Goal: Task Accomplishment & Management: Complete application form

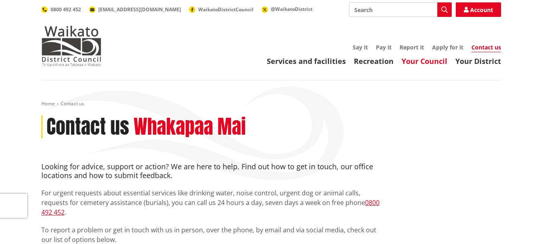
click at [424, 59] on link "Your Council" at bounding box center [425, 61] width 46 height 10
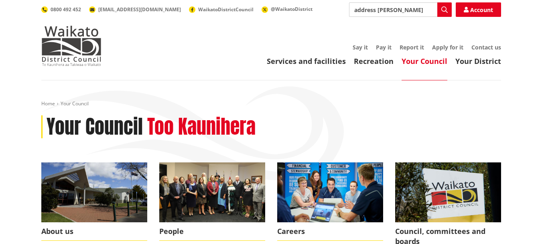
type input "address change"
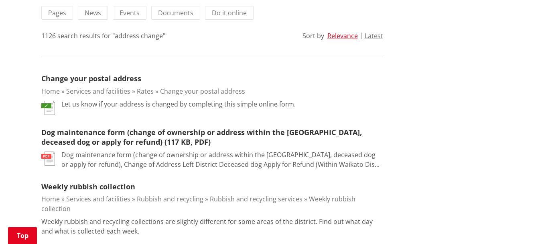
scroll to position [201, 0]
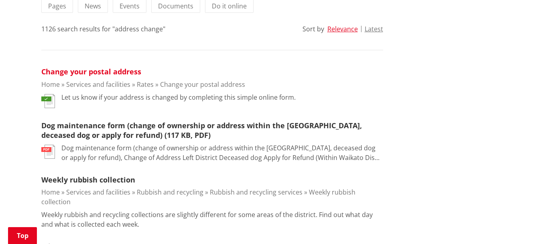
click at [80, 72] on link "Change your postal address" at bounding box center [91, 72] width 100 height 10
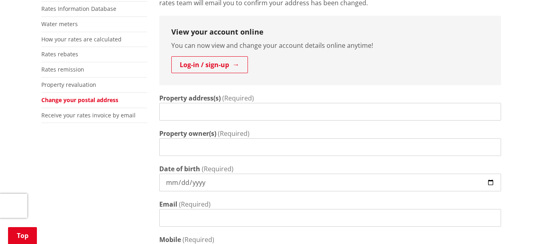
scroll to position [161, 0]
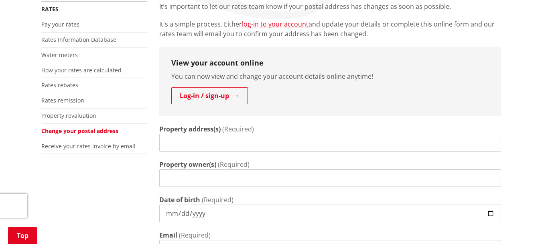
click at [230, 144] on input "Property address(s)" at bounding box center [330, 143] width 342 height 18
click at [256, 133] on div "Property address(s) (Required) 26 Old Sheepyard Lane" at bounding box center [330, 137] width 342 height 27
click at [256, 142] on input "26 Old Sheepyard Lane" at bounding box center [330, 143] width 342 height 18
type input "26 Old Sheepyard Lane Onewhero"
type input "Shayne Roberts & Jamie Bent"
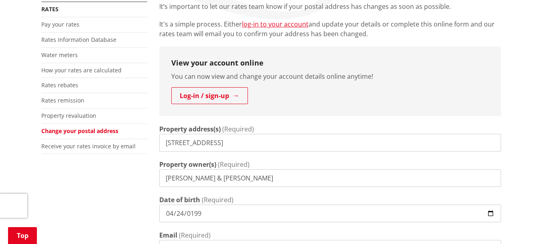
type input "1995-04-24"
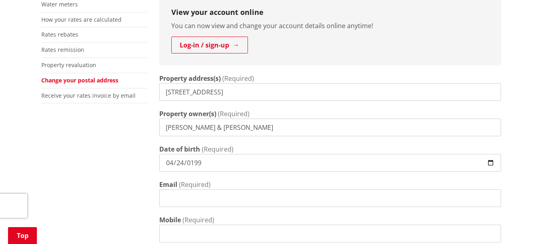
scroll to position [241, 0]
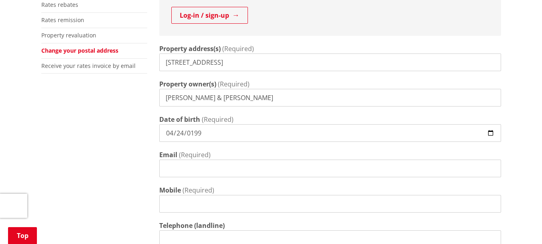
click at [192, 168] on input "Email" at bounding box center [330, 168] width 342 height 18
type input "sroberts@hotmail.co.nz"
type input "02102681818"
click at [130, 169] on div "More from this section Rates Pay your rates Rates Information Database Water me…" at bounding box center [271, 216] width 472 height 591
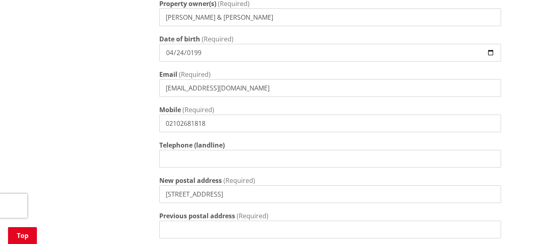
scroll to position [361, 0]
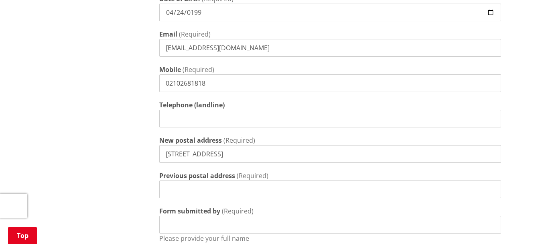
click at [235, 153] on input "23b Jellicoe Avenue" at bounding box center [330, 154] width 342 height 18
type input "26 Old Sheepyard Lane, Onewhero"
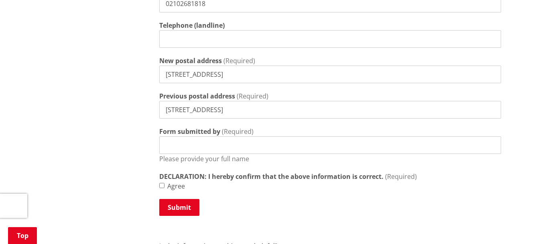
scroll to position [442, 0]
type input "23b Jellicoe Ave, Tuakau"
click at [234, 142] on input "Form submitted by" at bounding box center [330, 144] width 342 height 18
type input "Shayne Roberts"
click at [163, 176] on strong "DECLARATION: I hereby confirm that the above information is correct." at bounding box center [271, 176] width 224 height 10
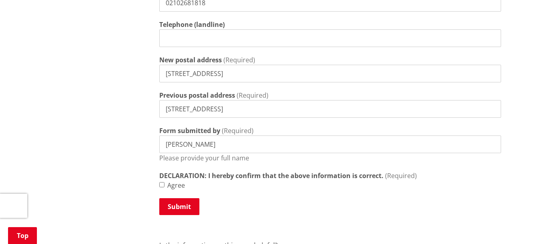
click at [163, 182] on input "Agree" at bounding box center [161, 184] width 5 height 5
checkbox input "true"
click at [171, 206] on button "Submit" at bounding box center [179, 206] width 40 height 17
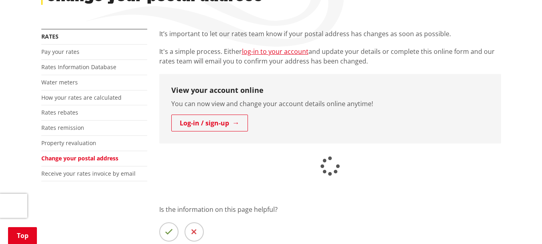
scroll to position [120, 0]
